Goal: Transaction & Acquisition: Download file/media

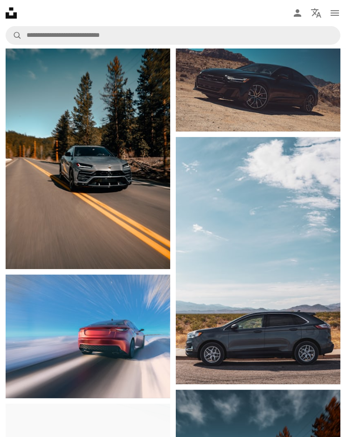
scroll to position [1074, 0]
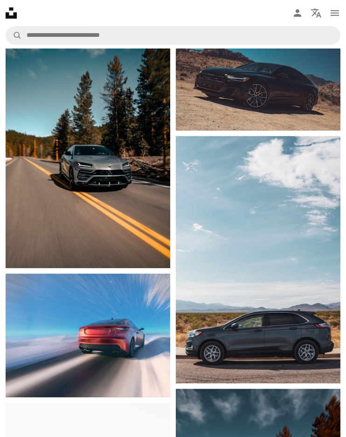
click at [21, 248] on img at bounding box center [88, 144] width 165 height 247
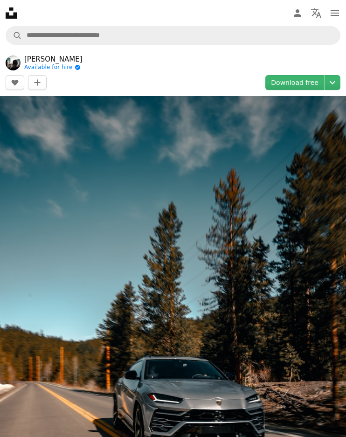
click at [328, 83] on icon "Chevron down" at bounding box center [332, 82] width 15 height 11
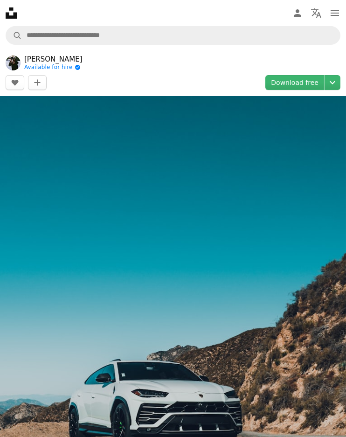
scroll to position [1073, 0]
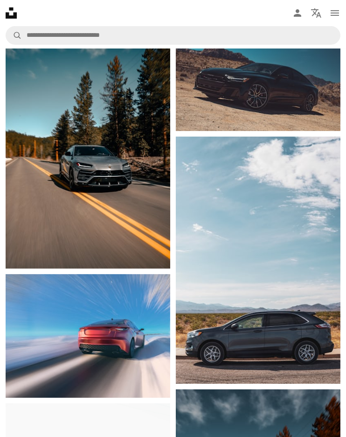
click at [315, 77] on img at bounding box center [258, 76] width 165 height 110
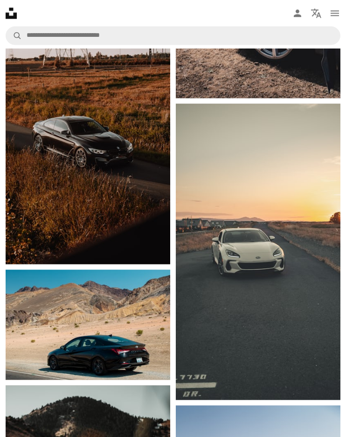
scroll to position [4715, 0]
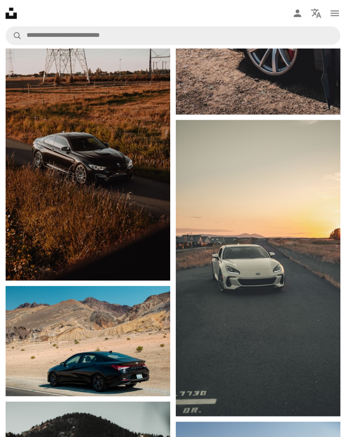
click at [270, 147] on img at bounding box center [258, 268] width 165 height 296
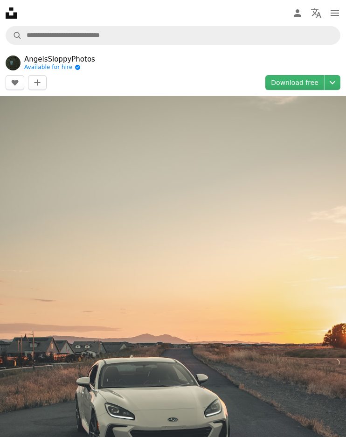
click at [328, 84] on icon "Chevron down" at bounding box center [332, 82] width 15 height 11
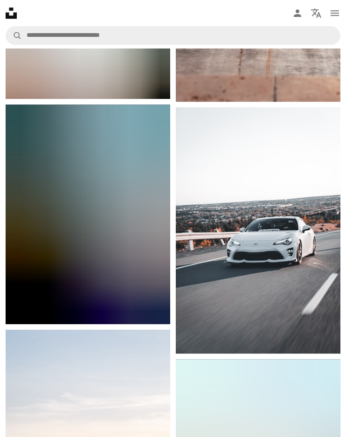
scroll to position [6779, 0]
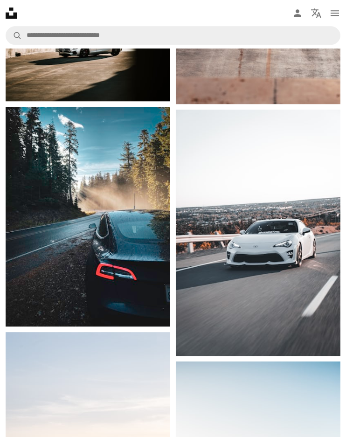
click at [38, 311] on img at bounding box center [88, 216] width 165 height 219
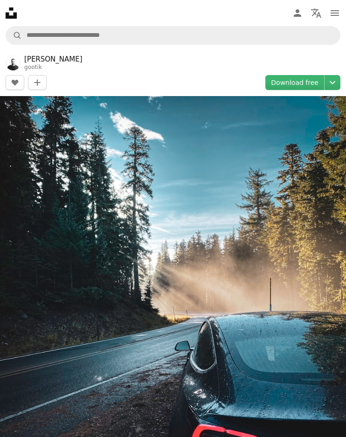
click at [335, 80] on icon "Chevron down" at bounding box center [332, 82] width 15 height 11
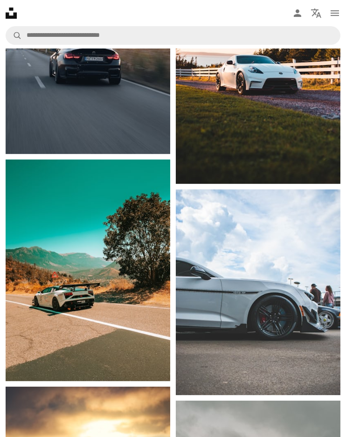
scroll to position [7204, 0]
click at [33, 348] on img at bounding box center [88, 270] width 165 height 222
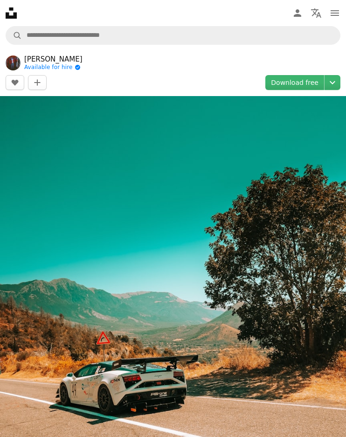
click at [332, 75] on button "Chevron down" at bounding box center [333, 82] width 16 height 15
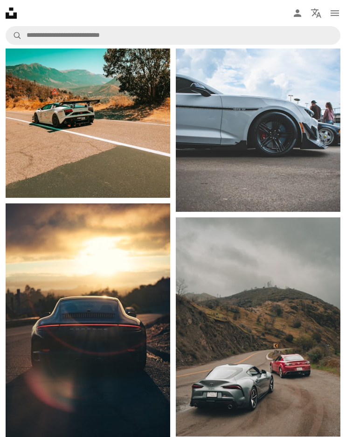
scroll to position [7408, 0]
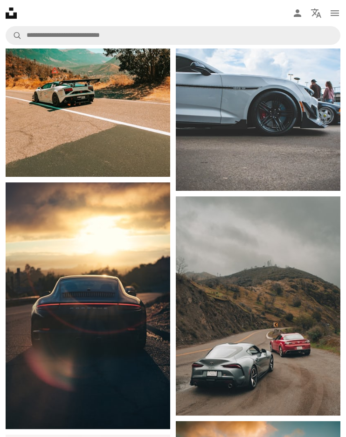
click at [38, 381] on img at bounding box center [88, 305] width 165 height 247
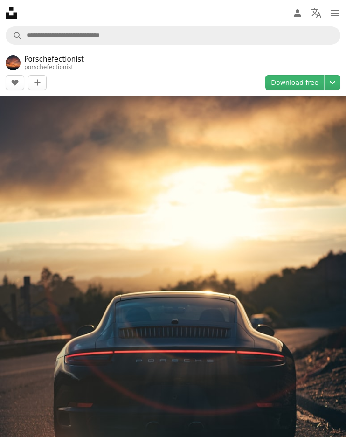
click at [332, 85] on icon "Chevron down" at bounding box center [332, 82] width 15 height 11
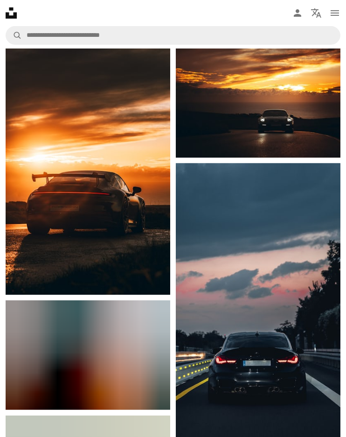
scroll to position [1185, 0]
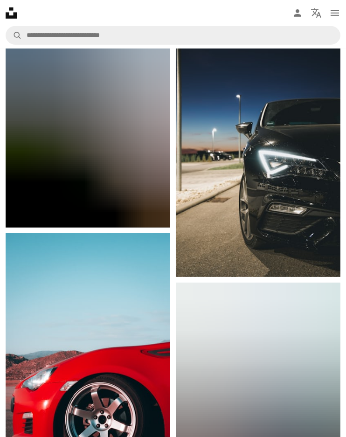
scroll to position [10448, 0]
